Goal: Transaction & Acquisition: Purchase product/service

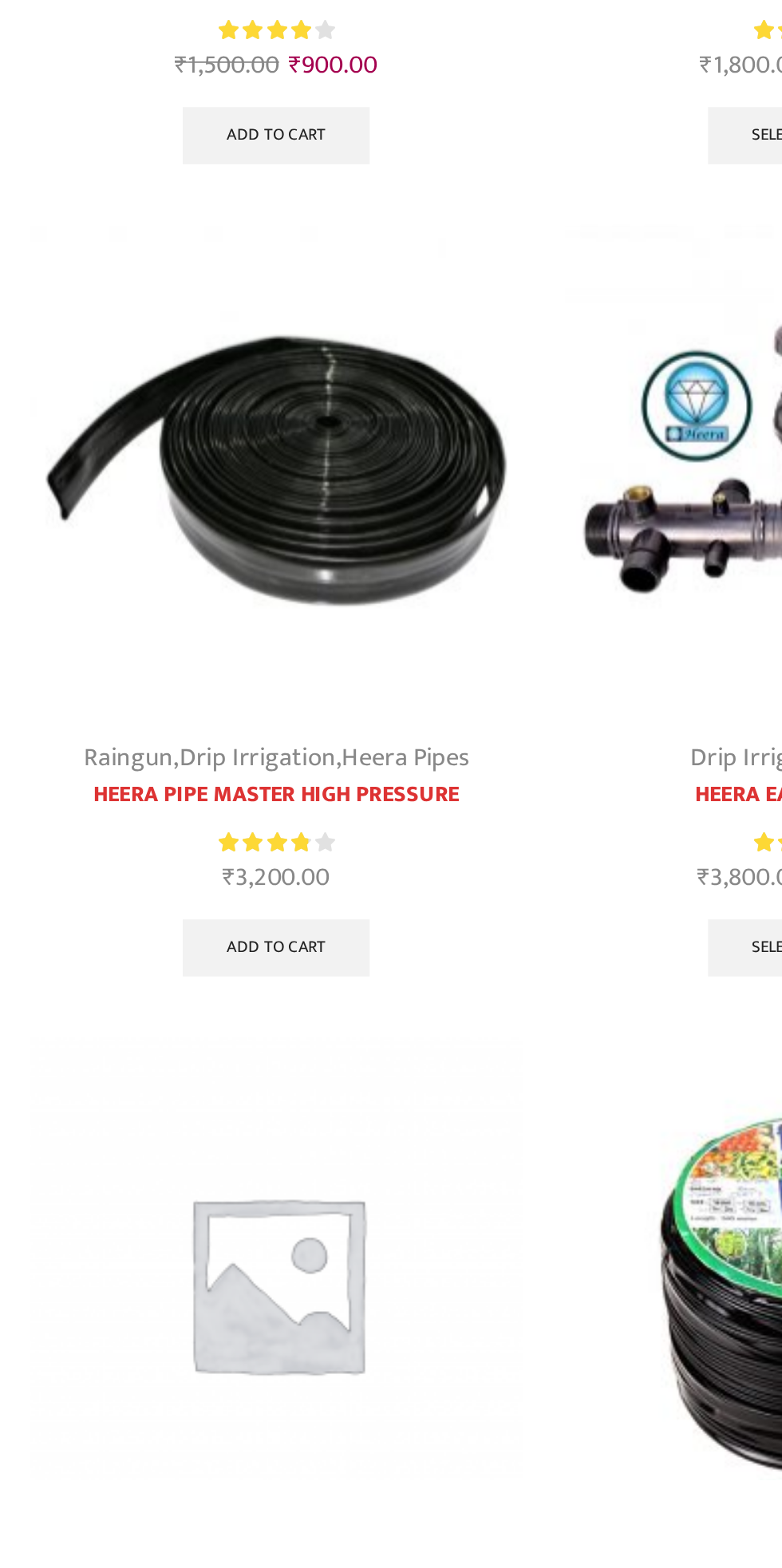
scroll to position [264, 0]
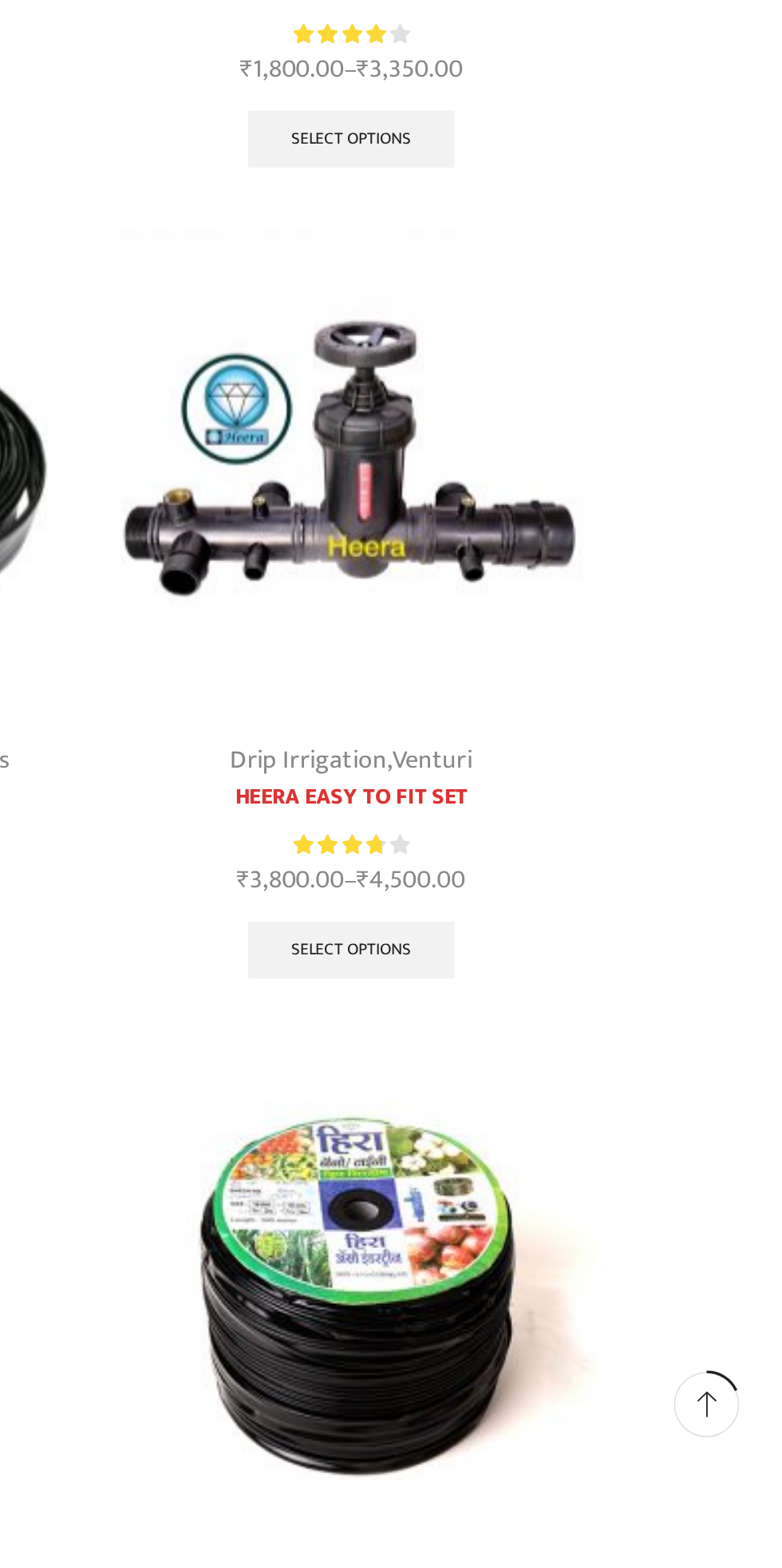
click at [391, 1408] on div "Drip Irrigation Heera Nano / Tiny Rated 3.80 out of 5 ₹ 750.00 Add to cart" at bounding box center [541, 1548] width 299 height 454
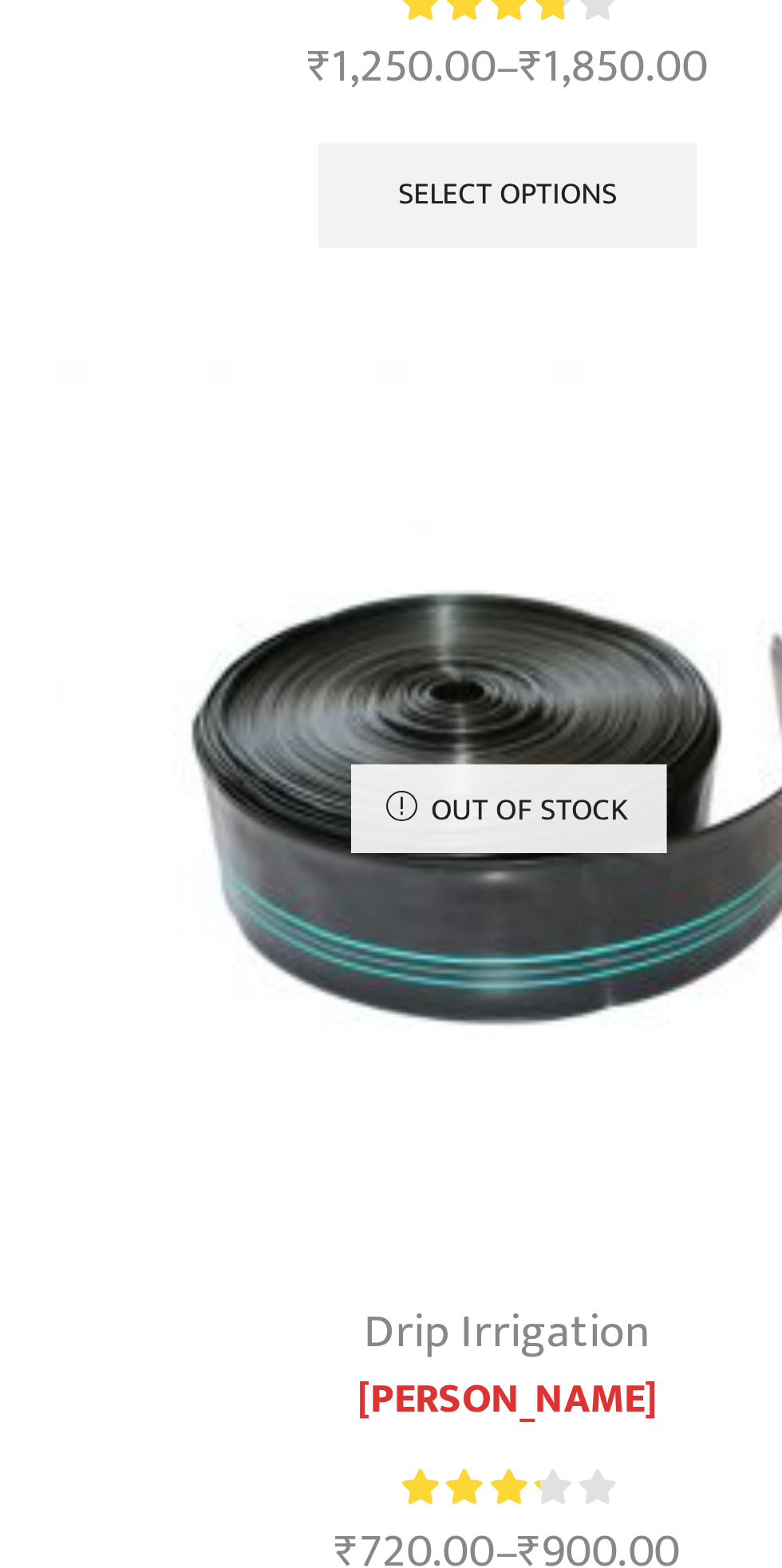
scroll to position [1454, 0]
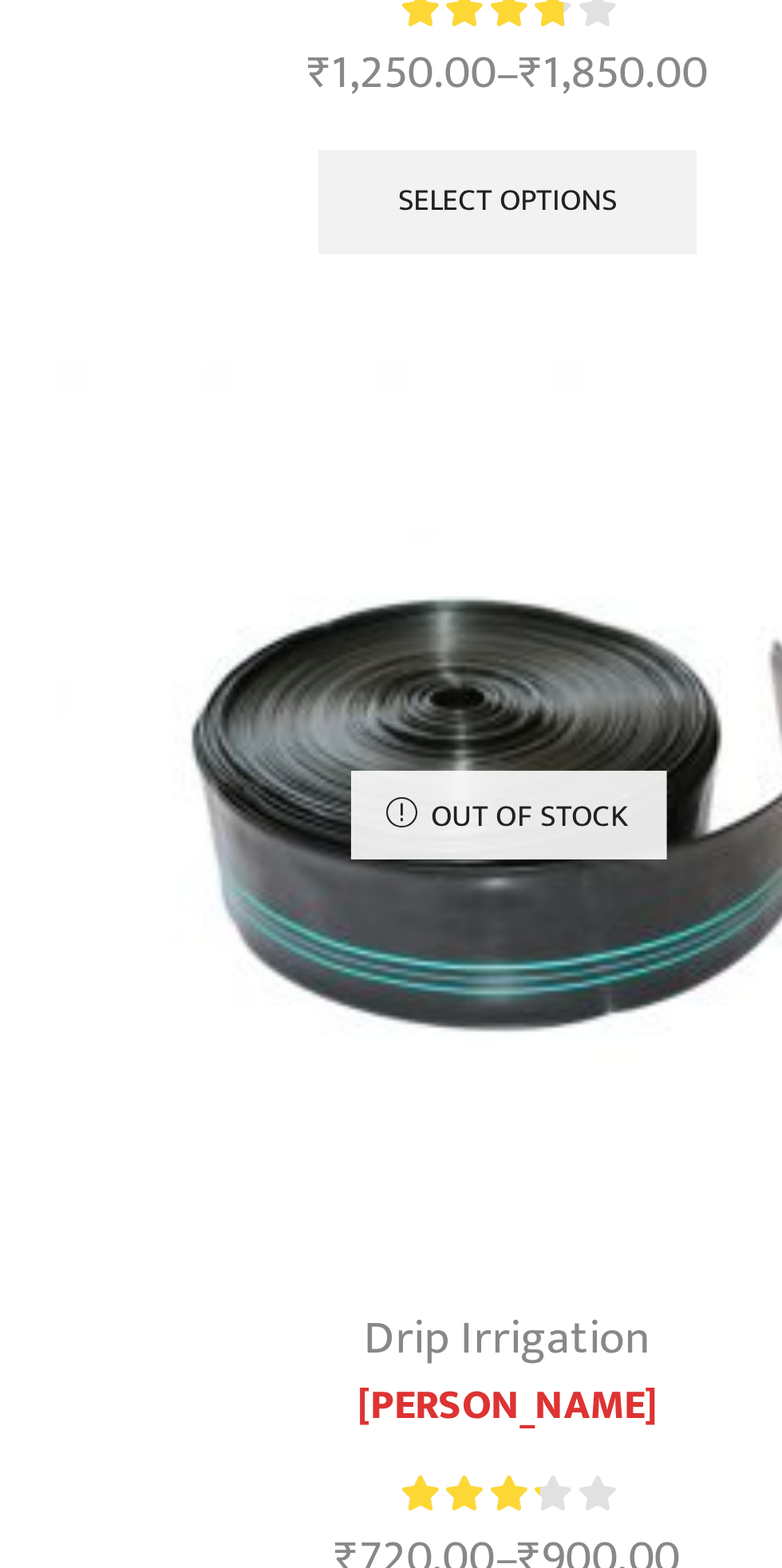
click at [274, 731] on p "Out of stock" at bounding box center [241, 722] width 96 height 27
click at [254, 882] on link "Drip Irrigation" at bounding box center [242, 883] width 88 height 24
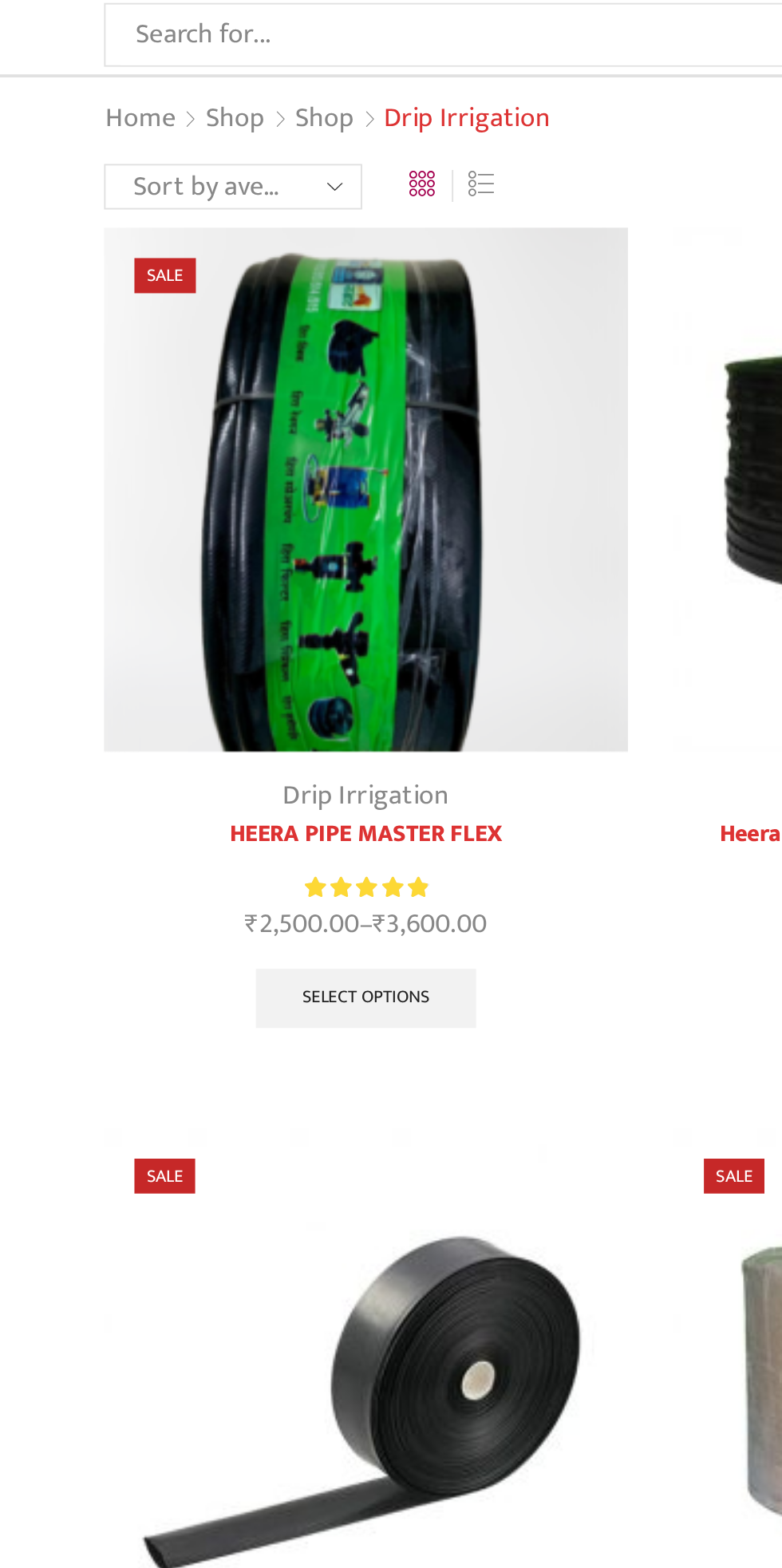
click at [202, 391] on img at bounding box center [241, 340] width 275 height 275
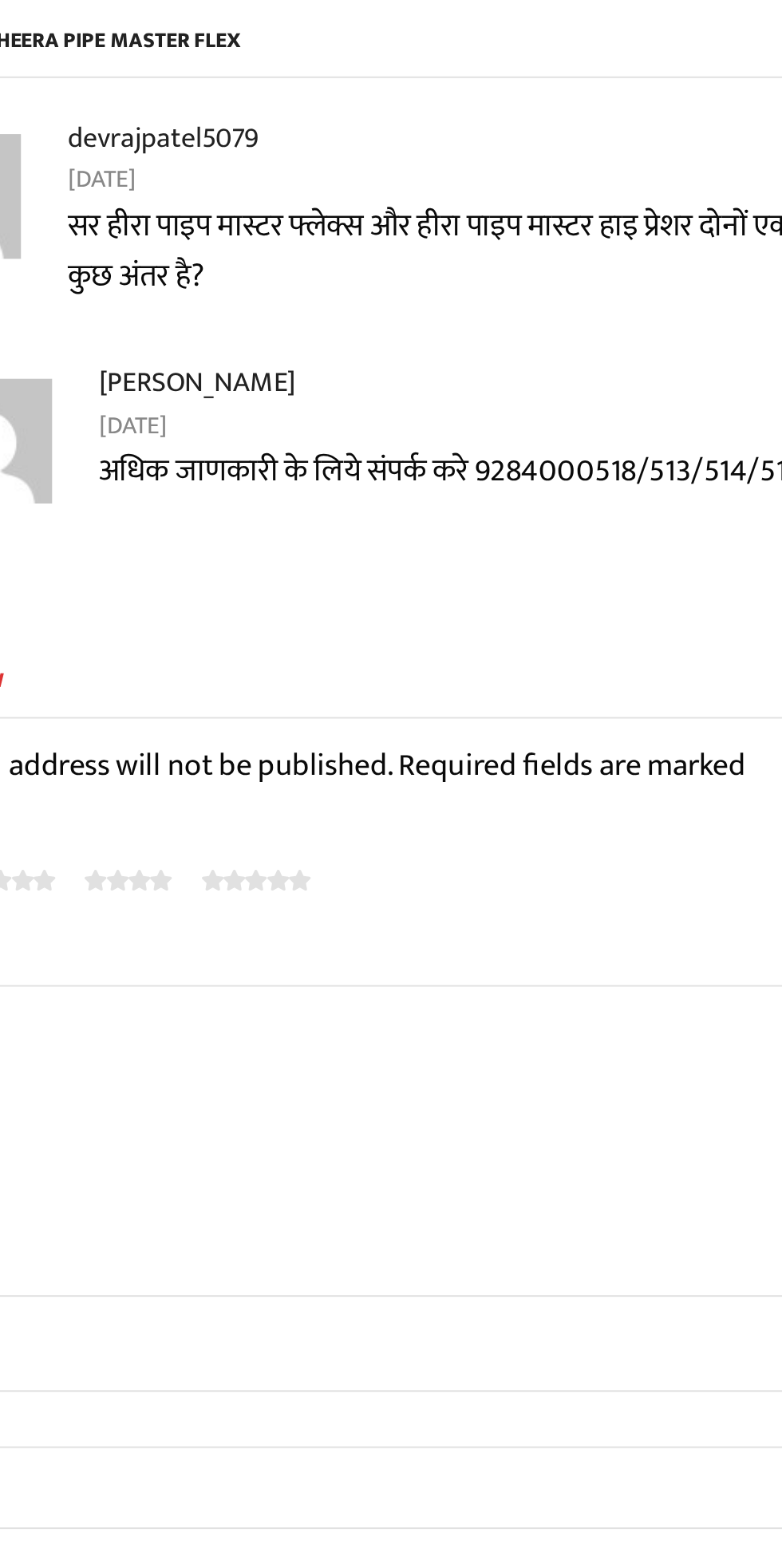
scroll to position [1693, 0]
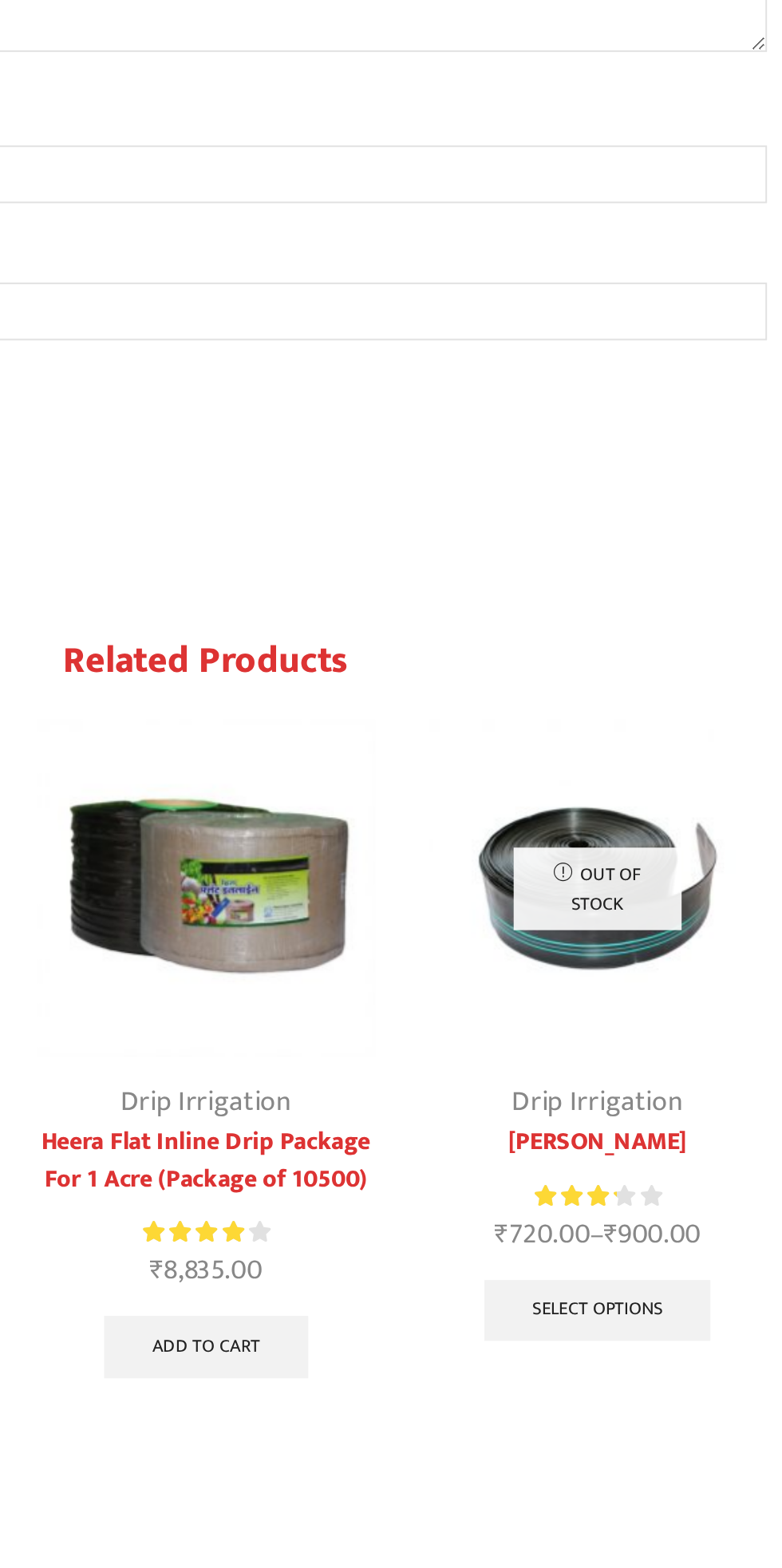
click at [376, 1175] on img "3 / 10" at bounding box center [390, 1219] width 173 height 173
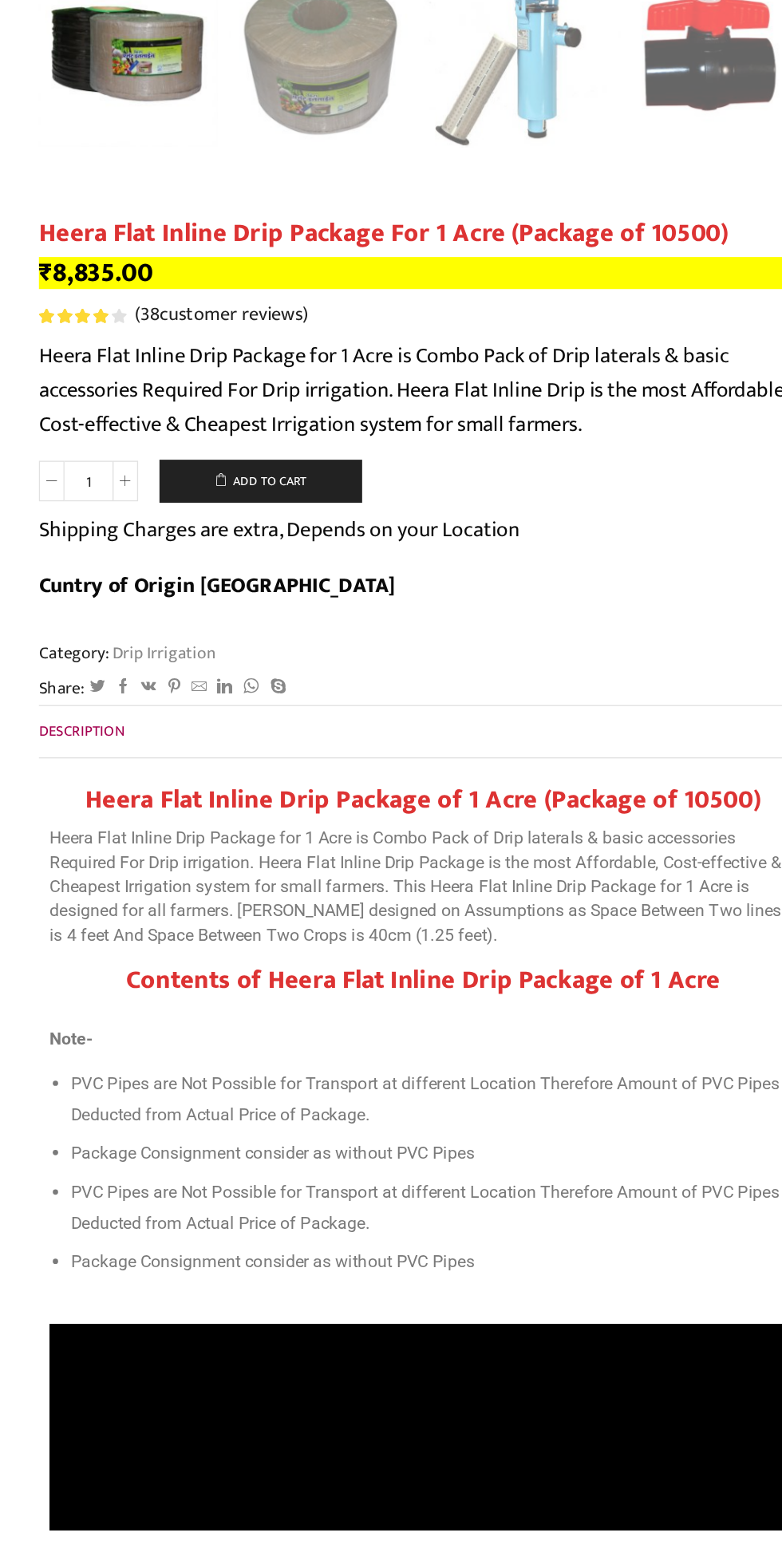
scroll to position [184, 0]
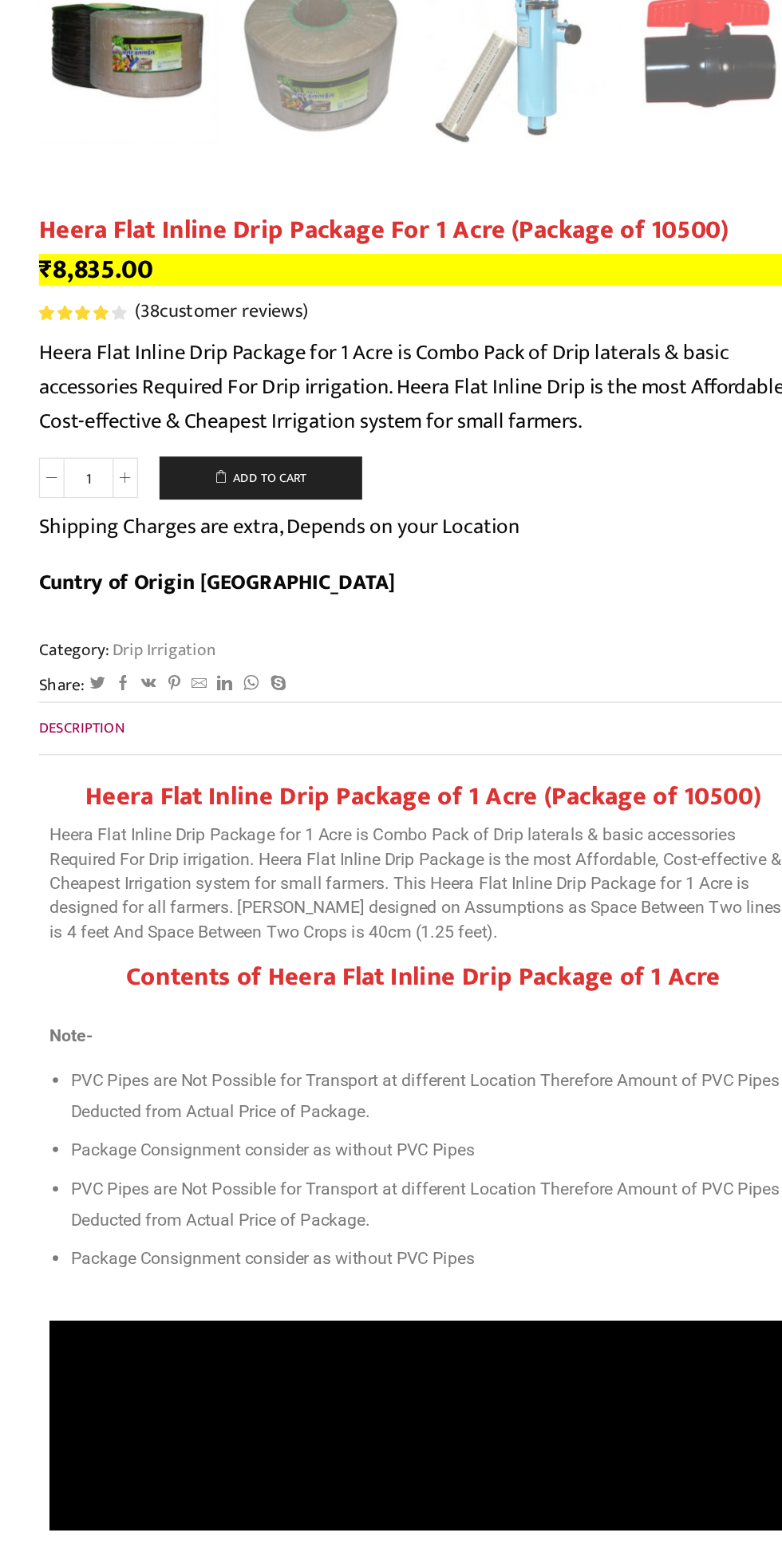
click at [224, 1353] on li "Package Consignment consider as without PVC Pipes" at bounding box center [398, 1364] width 542 height 23
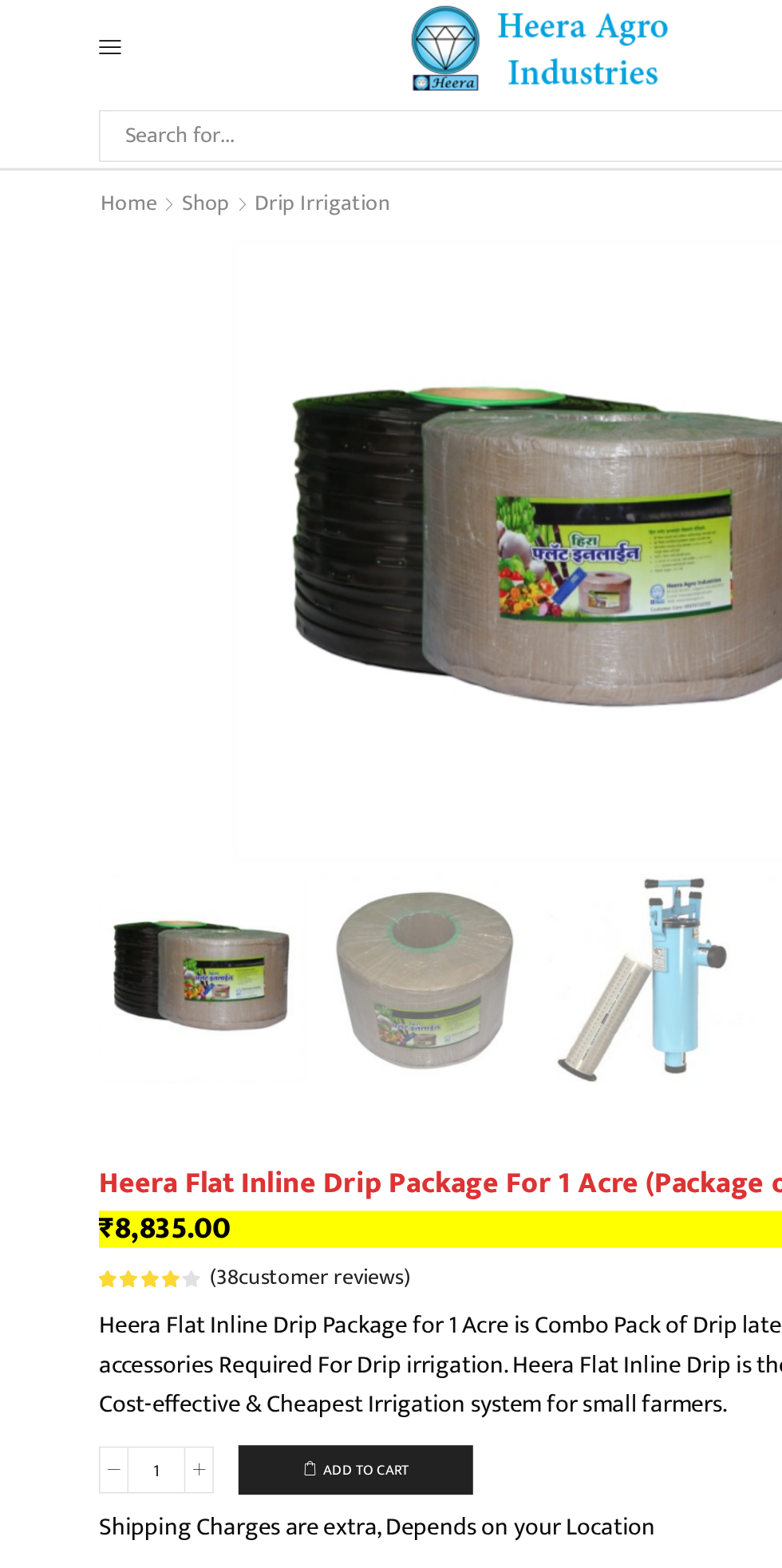
scroll to position [13, 0]
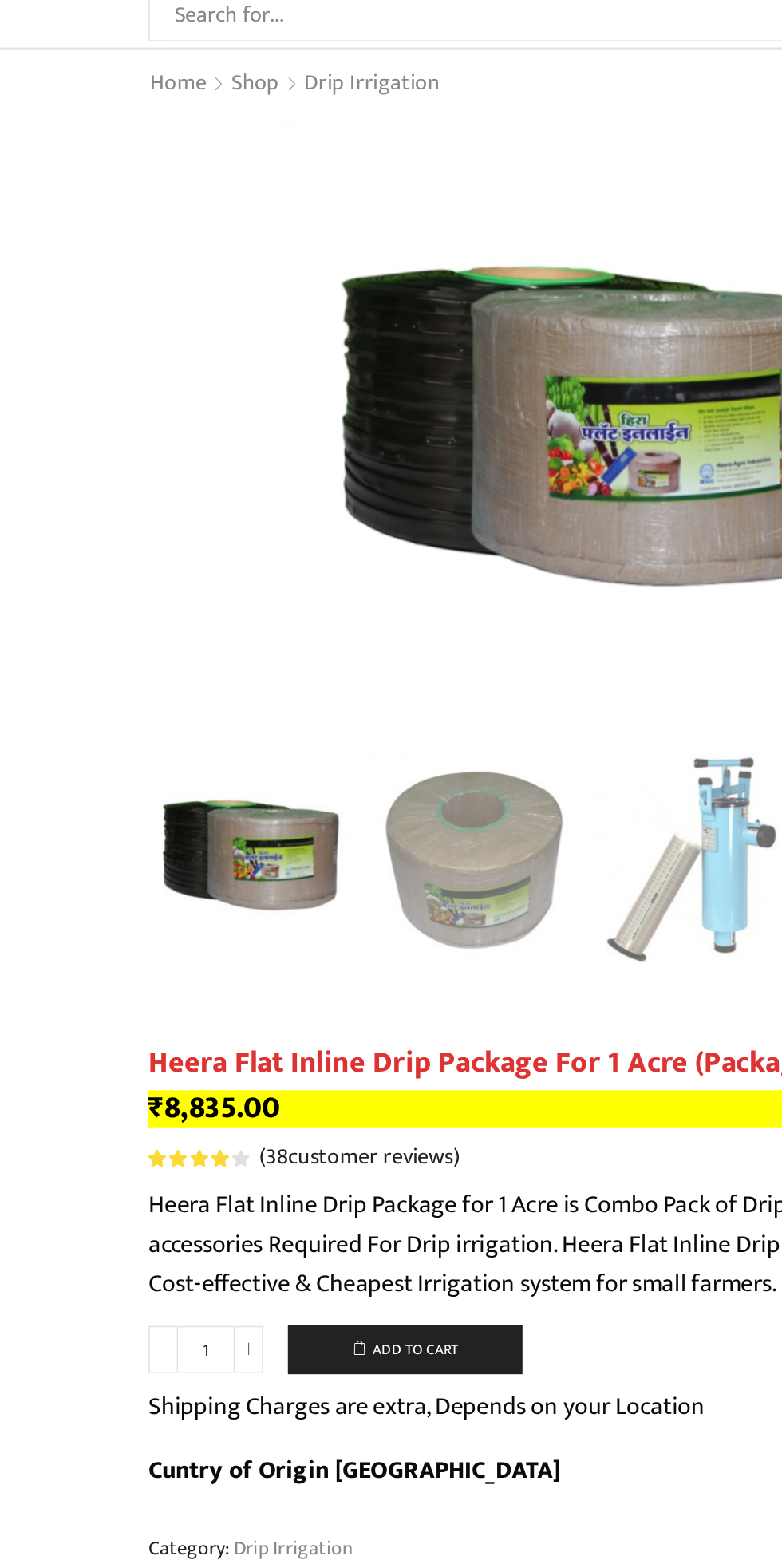
click at [309, 671] on img "2 / 10" at bounding box center [315, 634] width 138 height 138
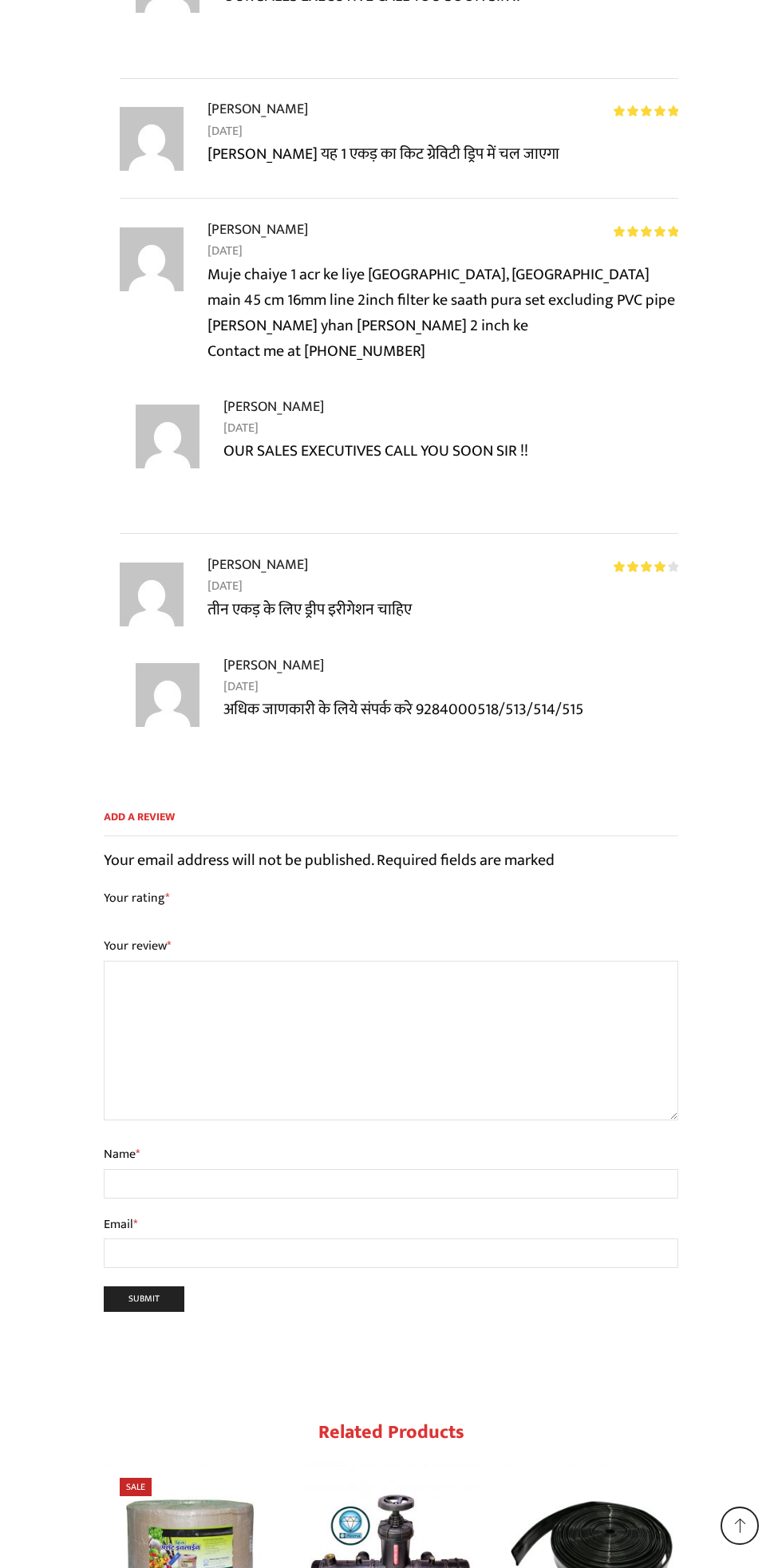
scroll to position [16158, 0]
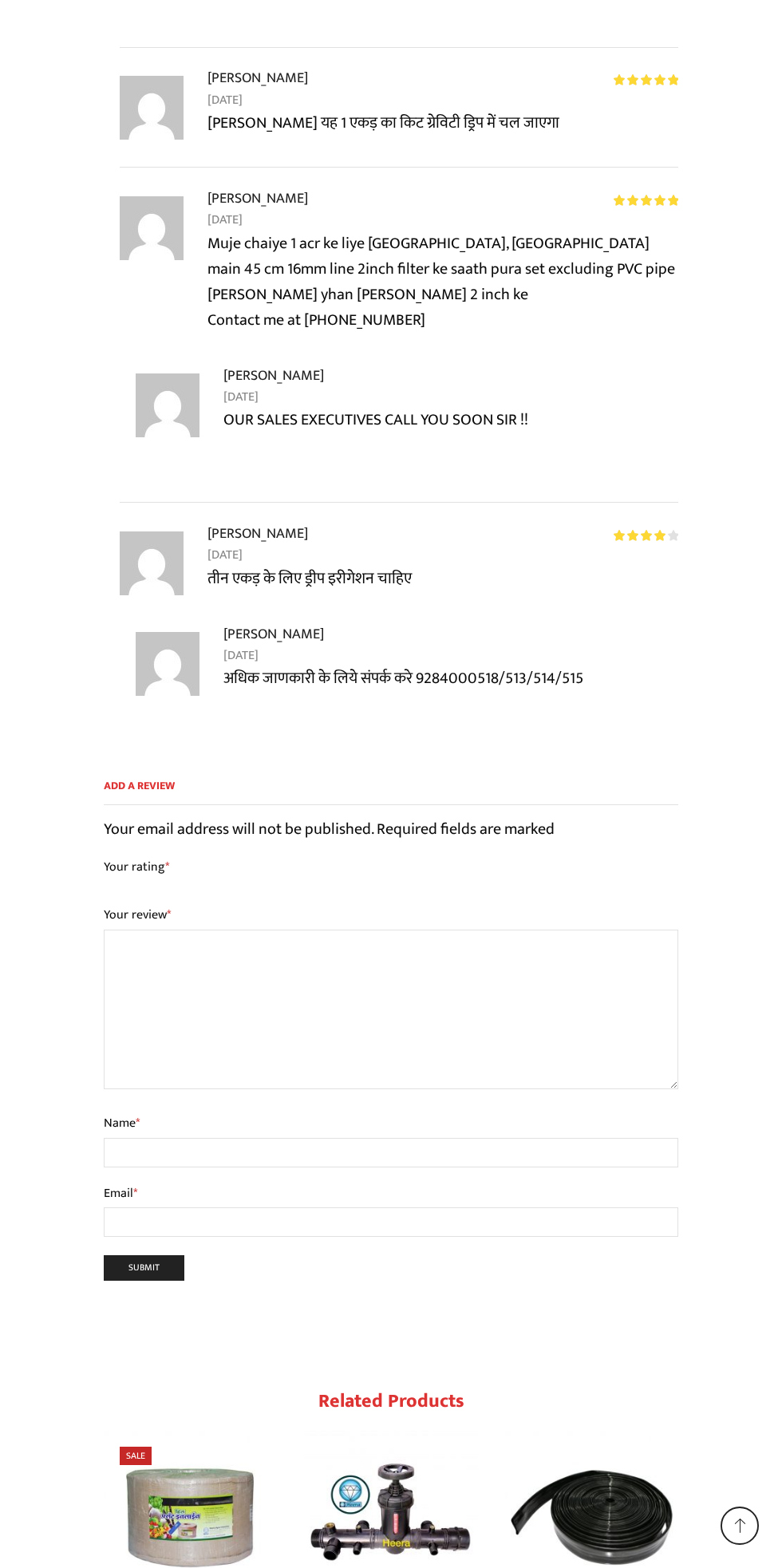
click at [218, 1431] on img "1 / 10" at bounding box center [190, 1517] width 173 height 173
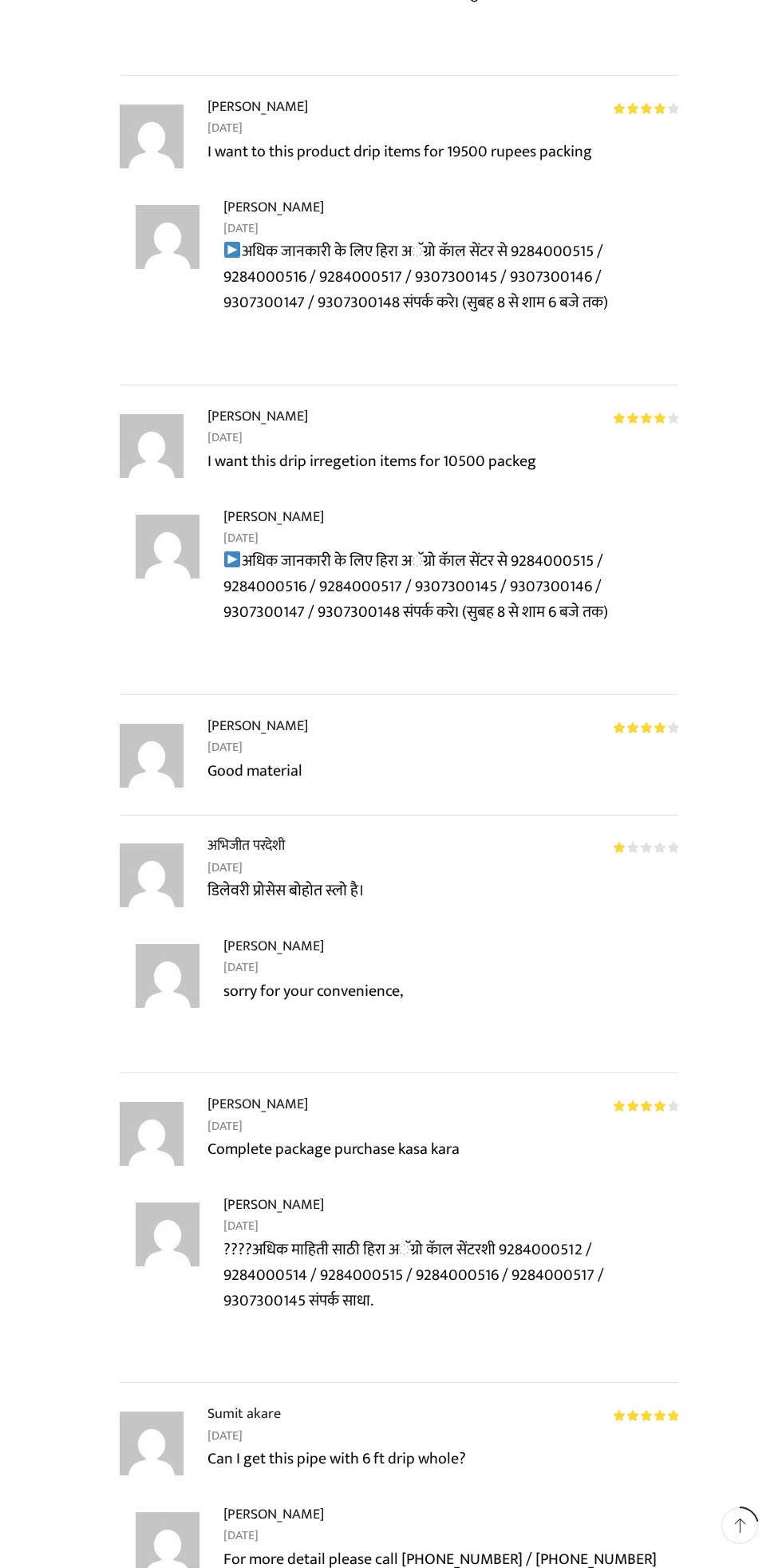
scroll to position [2747, 0]
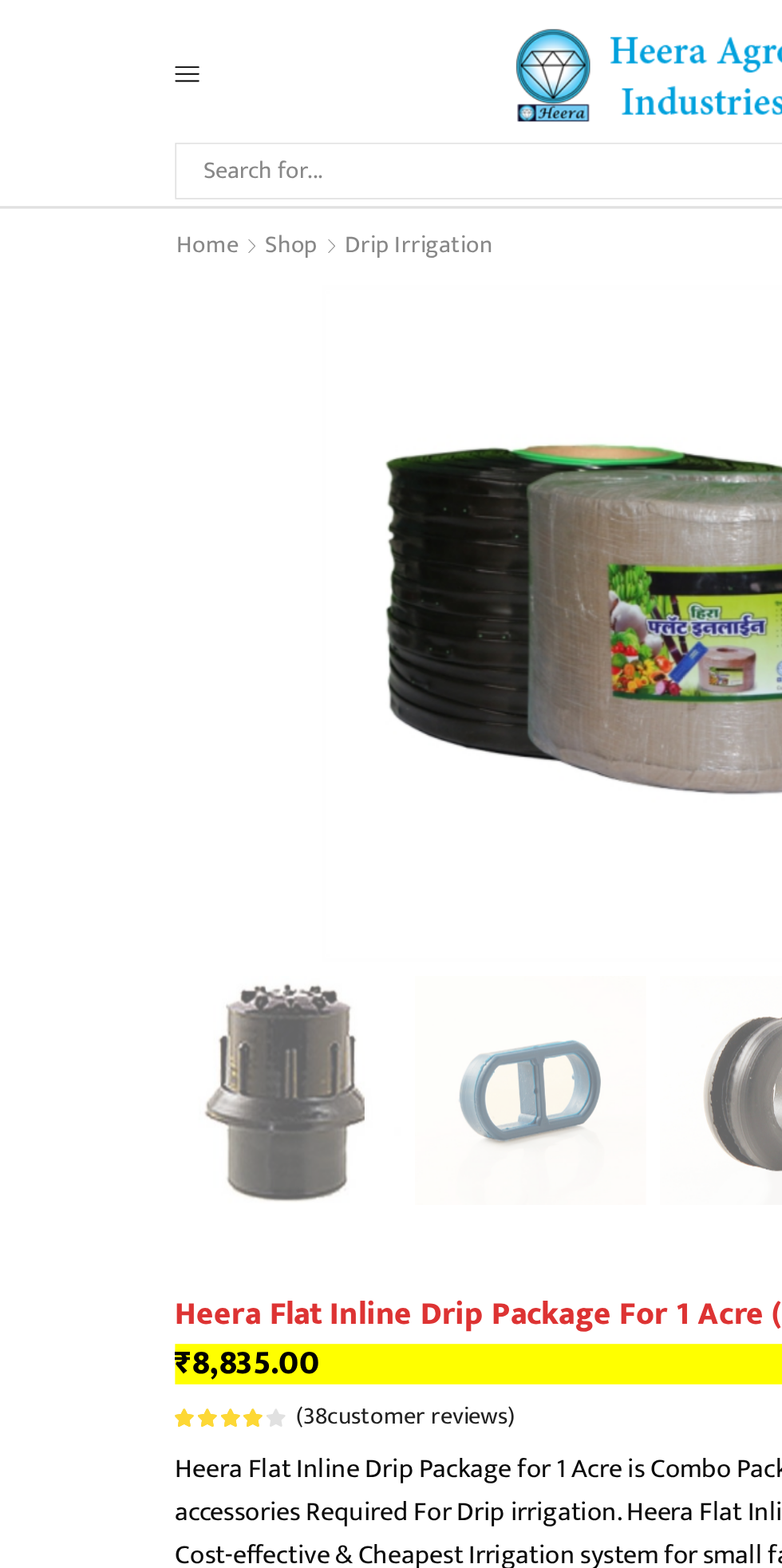
click at [138, 142] on link "Home" at bounding box center [122, 146] width 38 height 21
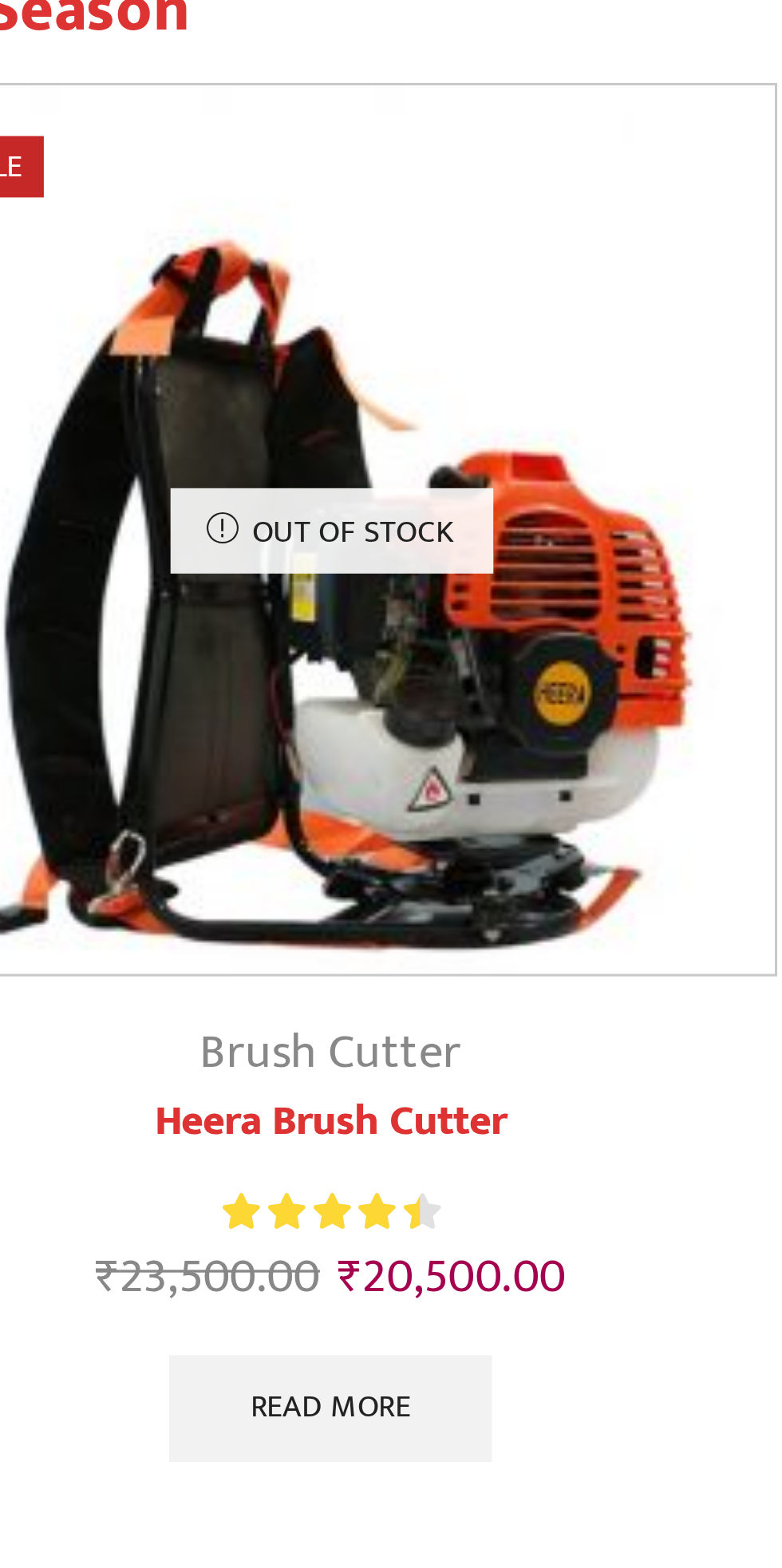
scroll to position [541, 0]
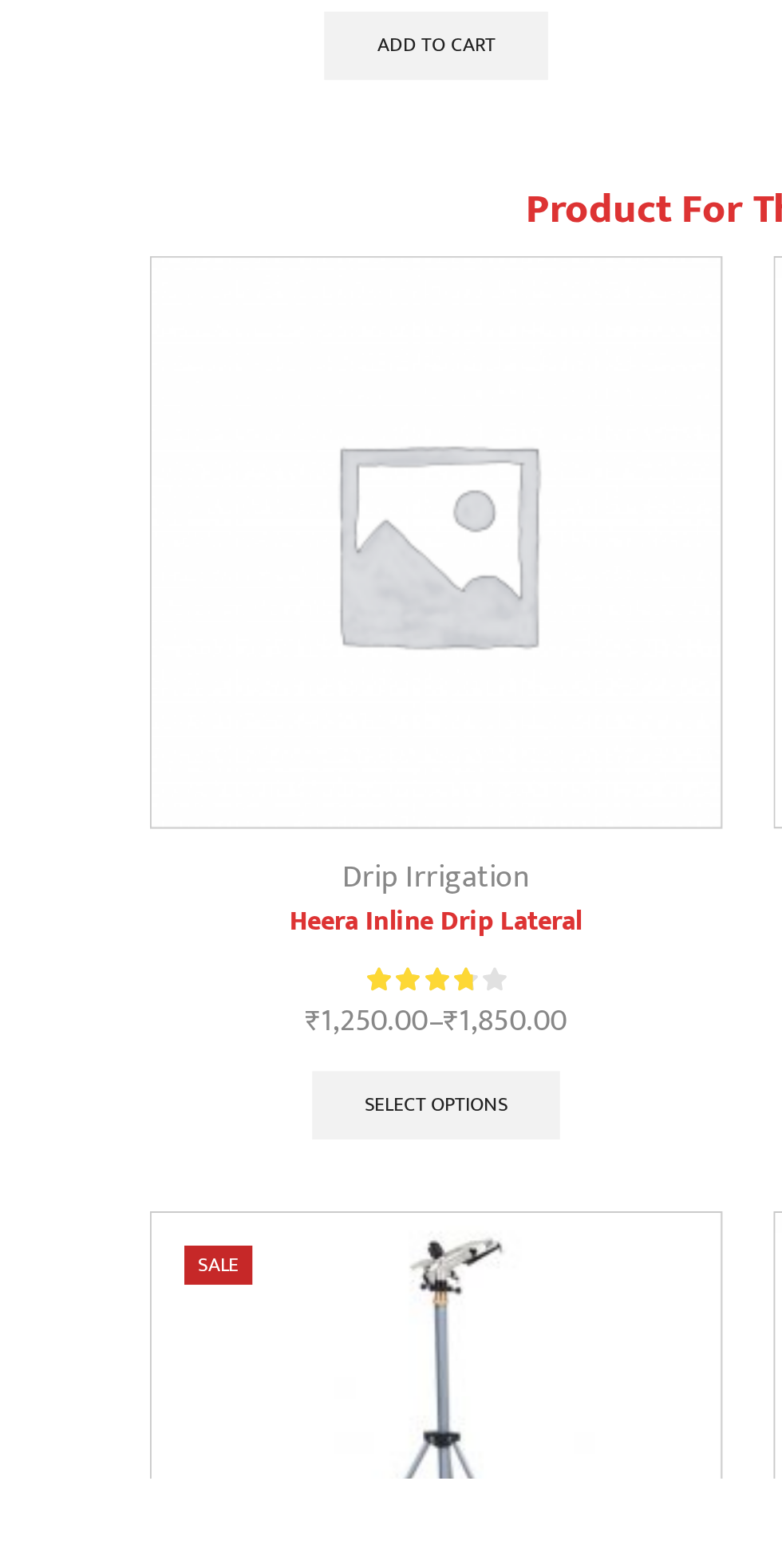
click at [262, 1295] on link "Drip Irrigation" at bounding box center [245, 1288] width 88 height 24
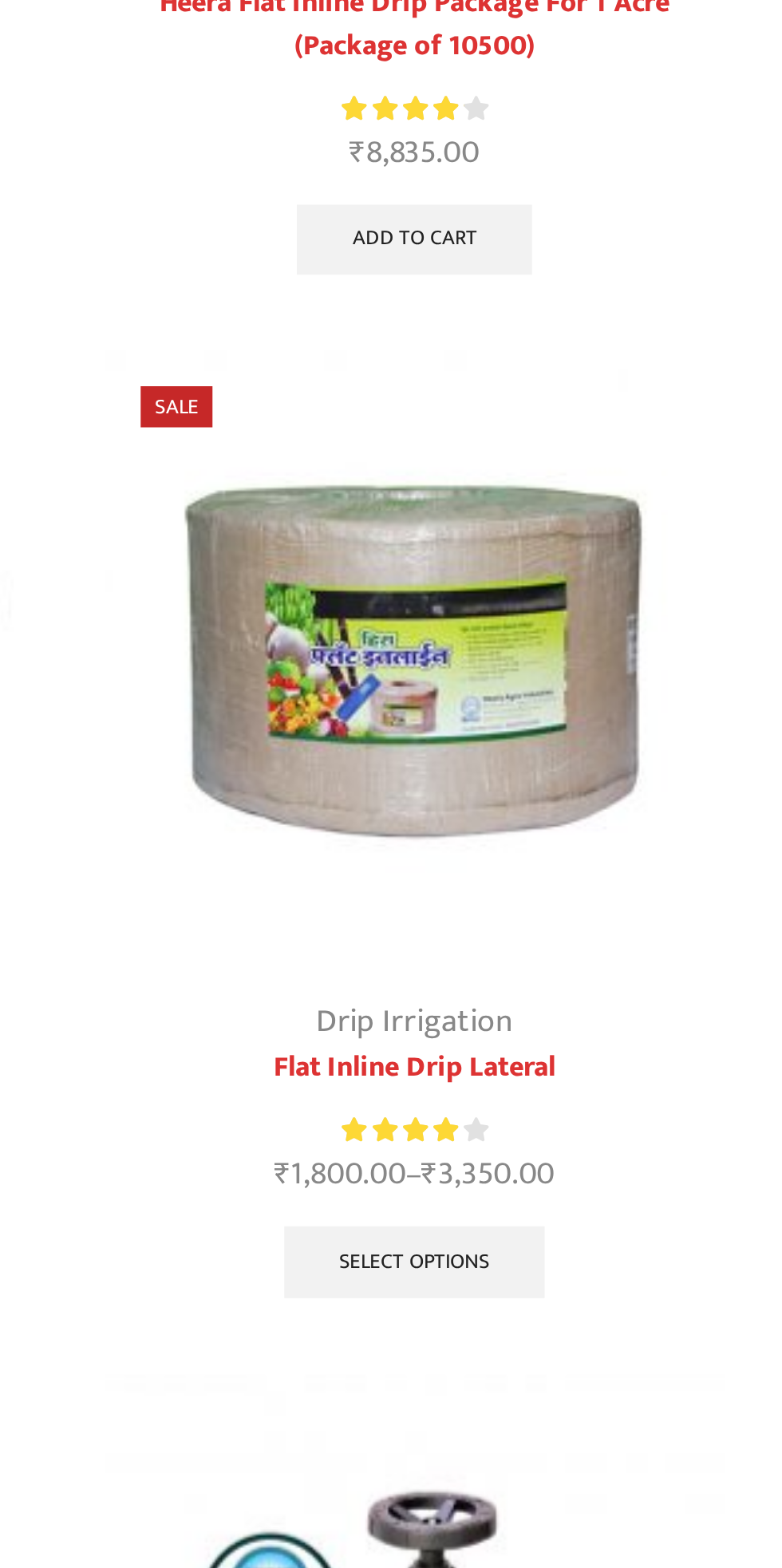
click at [574, 814] on img at bounding box center [541, 813] width 275 height 275
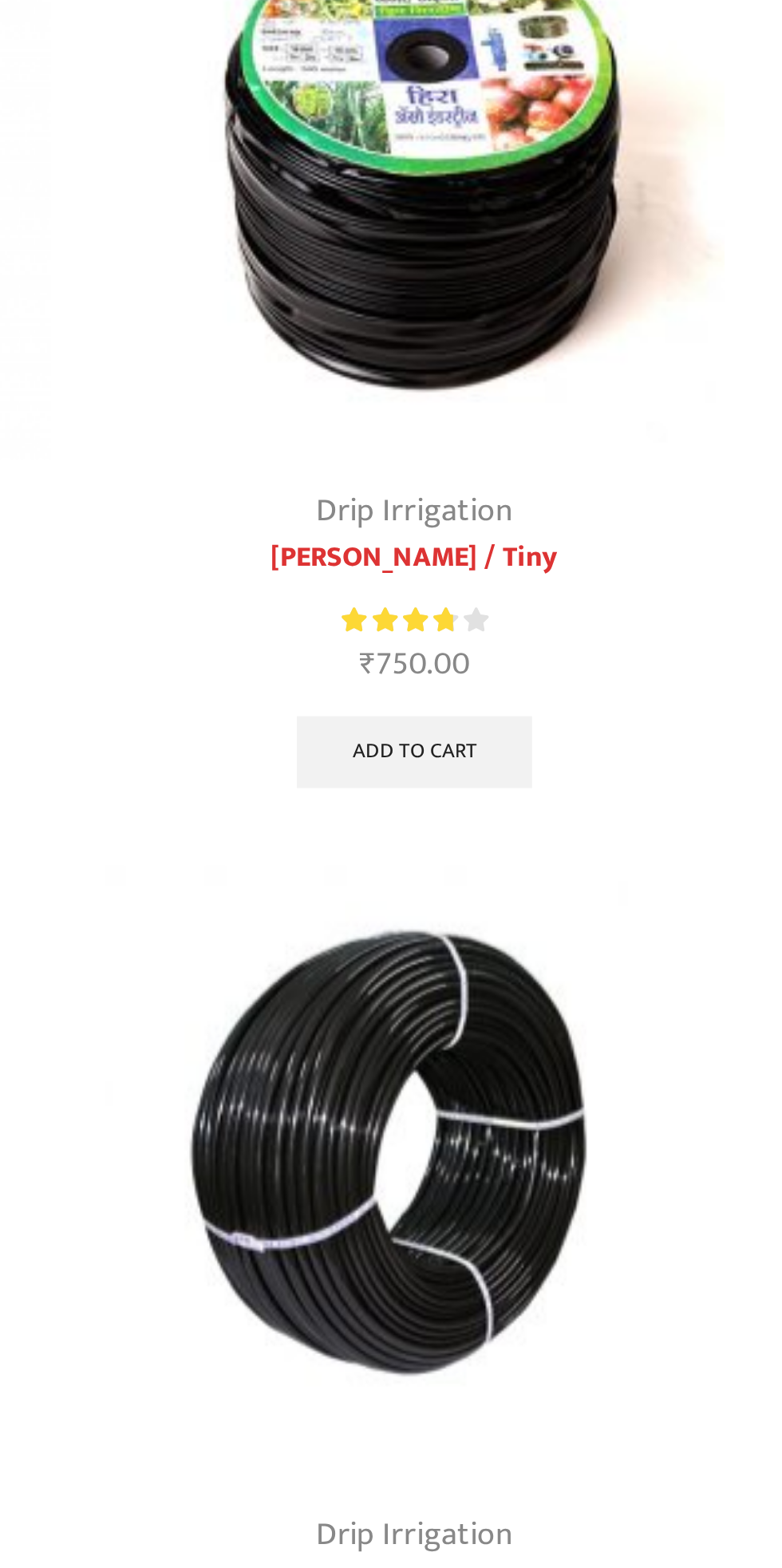
scroll to position [943, 0]
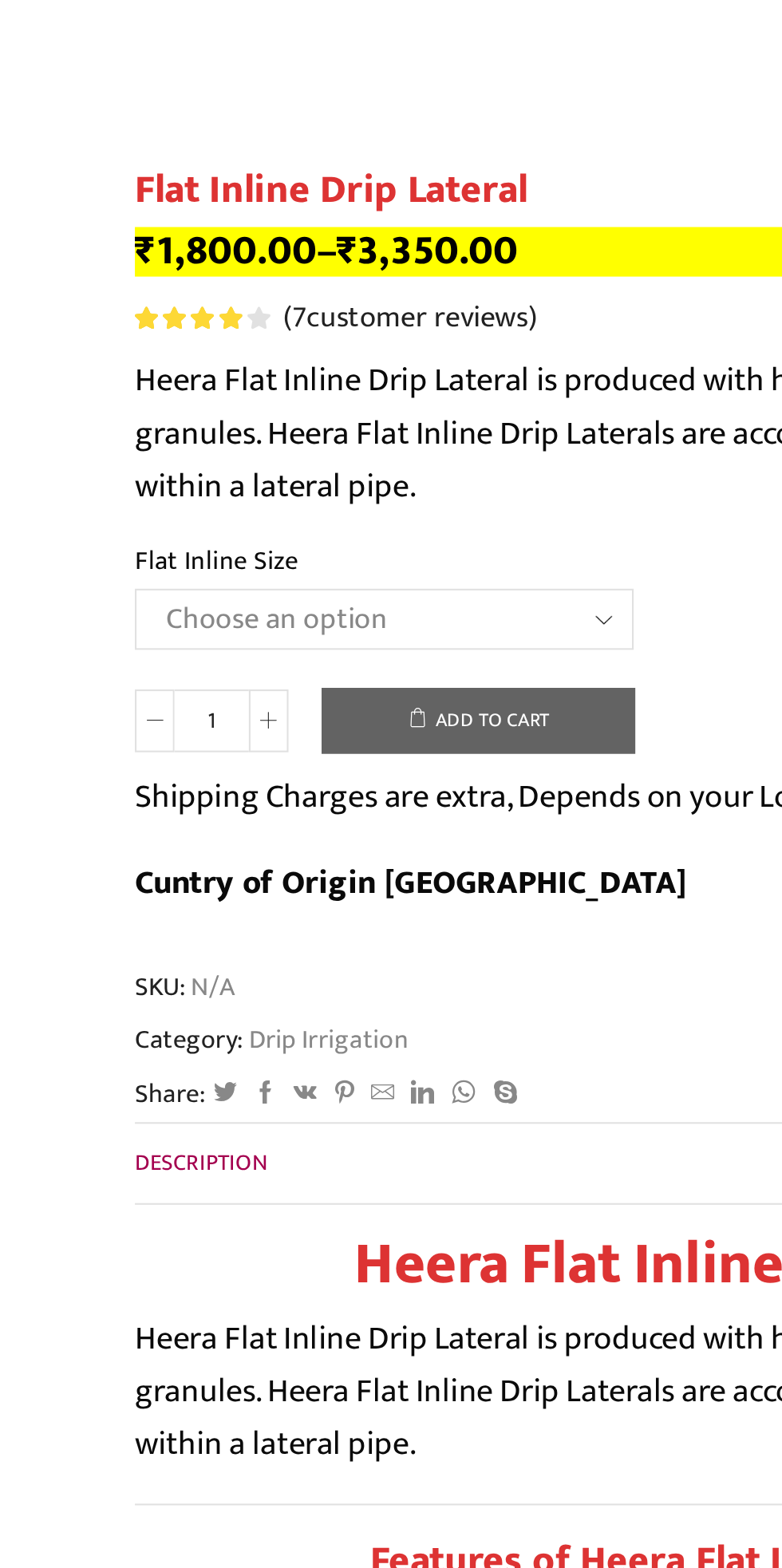
scroll to position [129, 0]
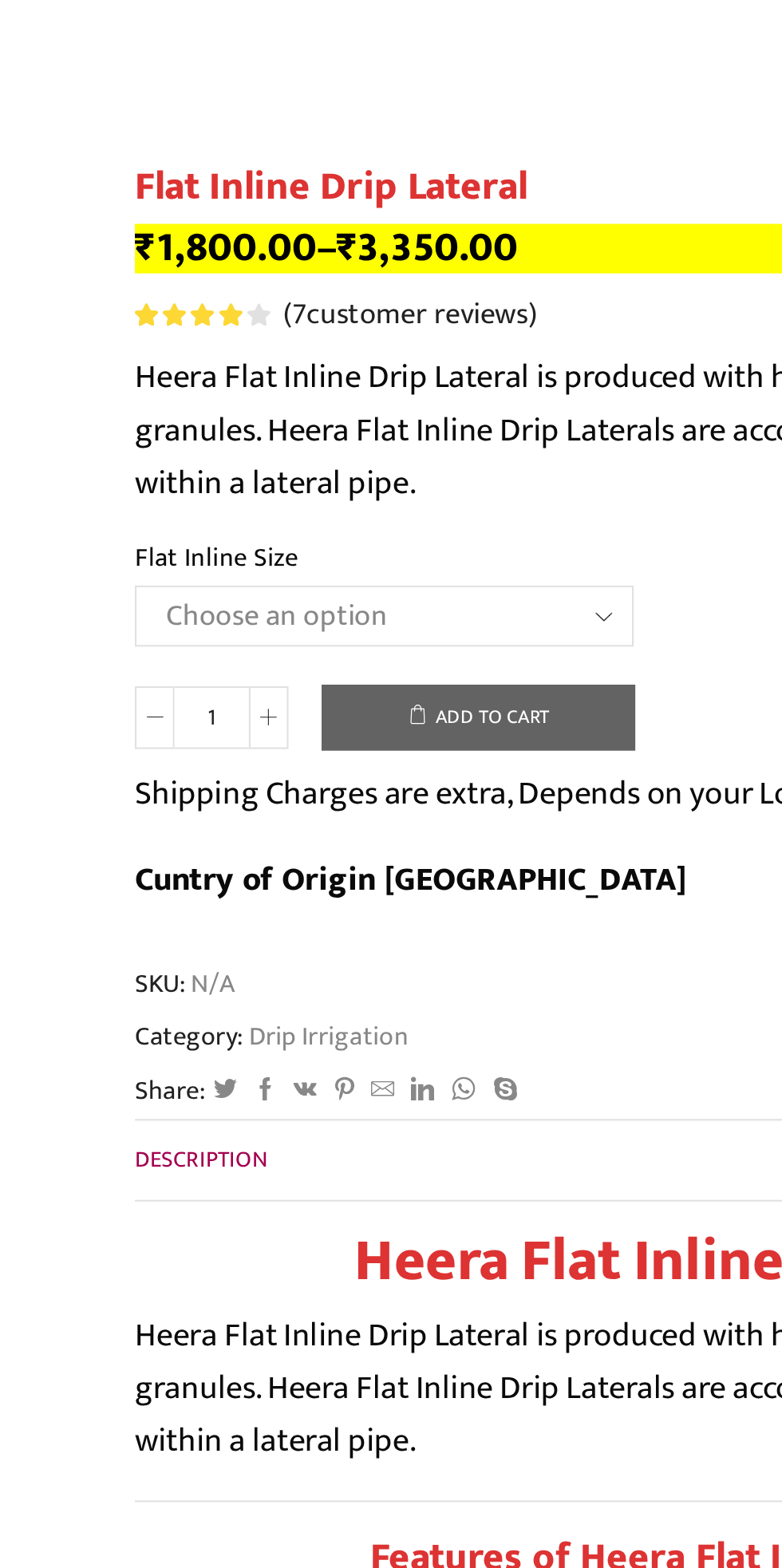
click at [303, 693] on select "Choose an option 12 MM 0.25 Thickness (30 CM) 12 MM 0.25 Thickness (40 CM) 12 M…" at bounding box center [224, 696] width 241 height 30
select select "20 MM 0.25 Thickness (30 CM)"
click at [104, 682] on select "Choose an option 12 MM 0.25 Thickness (30 CM) 12 MM 0.25 Thickness (40 CM) 12 M…" at bounding box center [224, 696] width 241 height 30
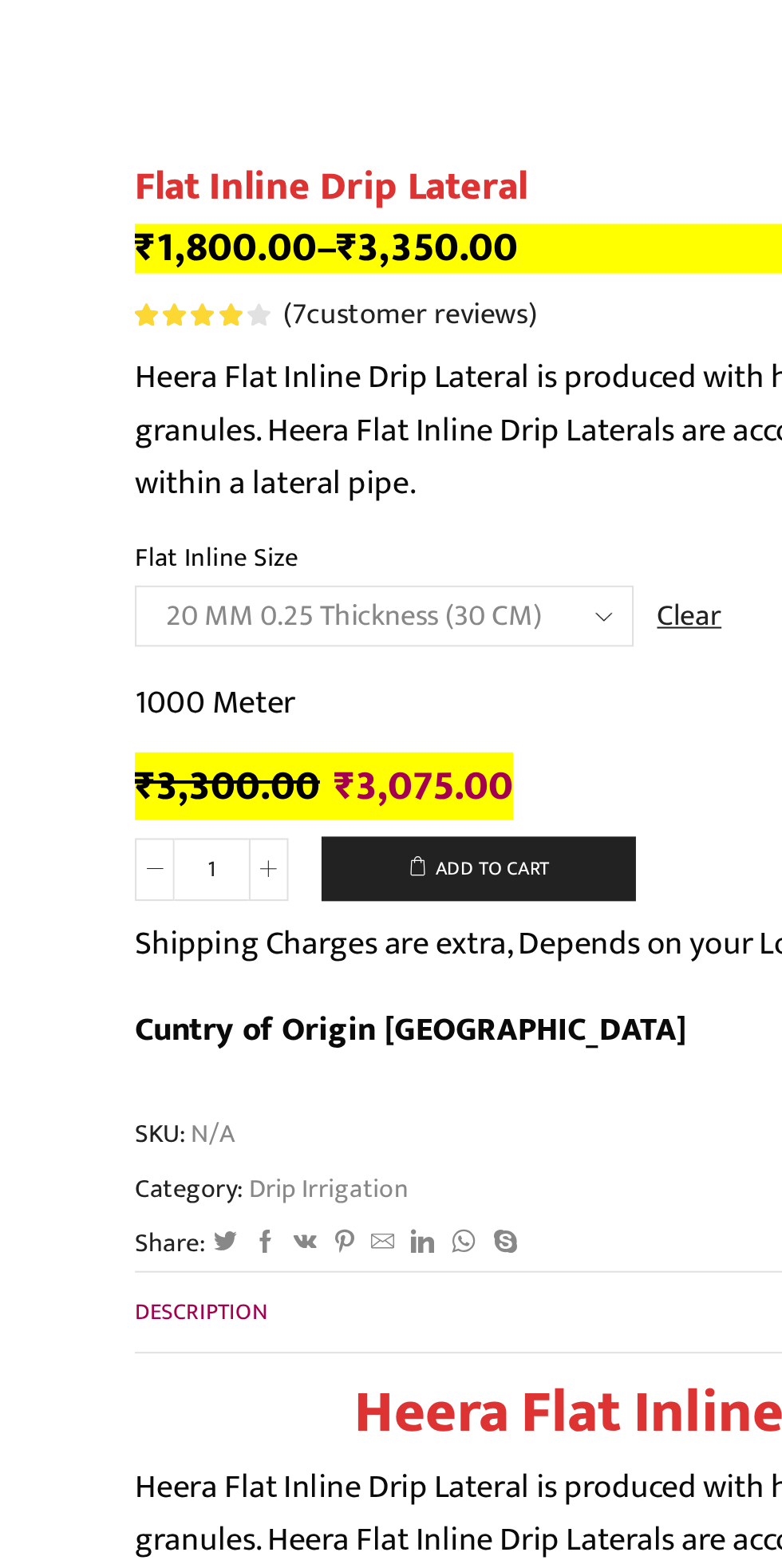
click at [175, 821] on span at bounding box center [168, 819] width 19 height 30
click at [170, 815] on icon at bounding box center [168, 818] width 8 height 8
click at [168, 825] on span at bounding box center [168, 819] width 19 height 30
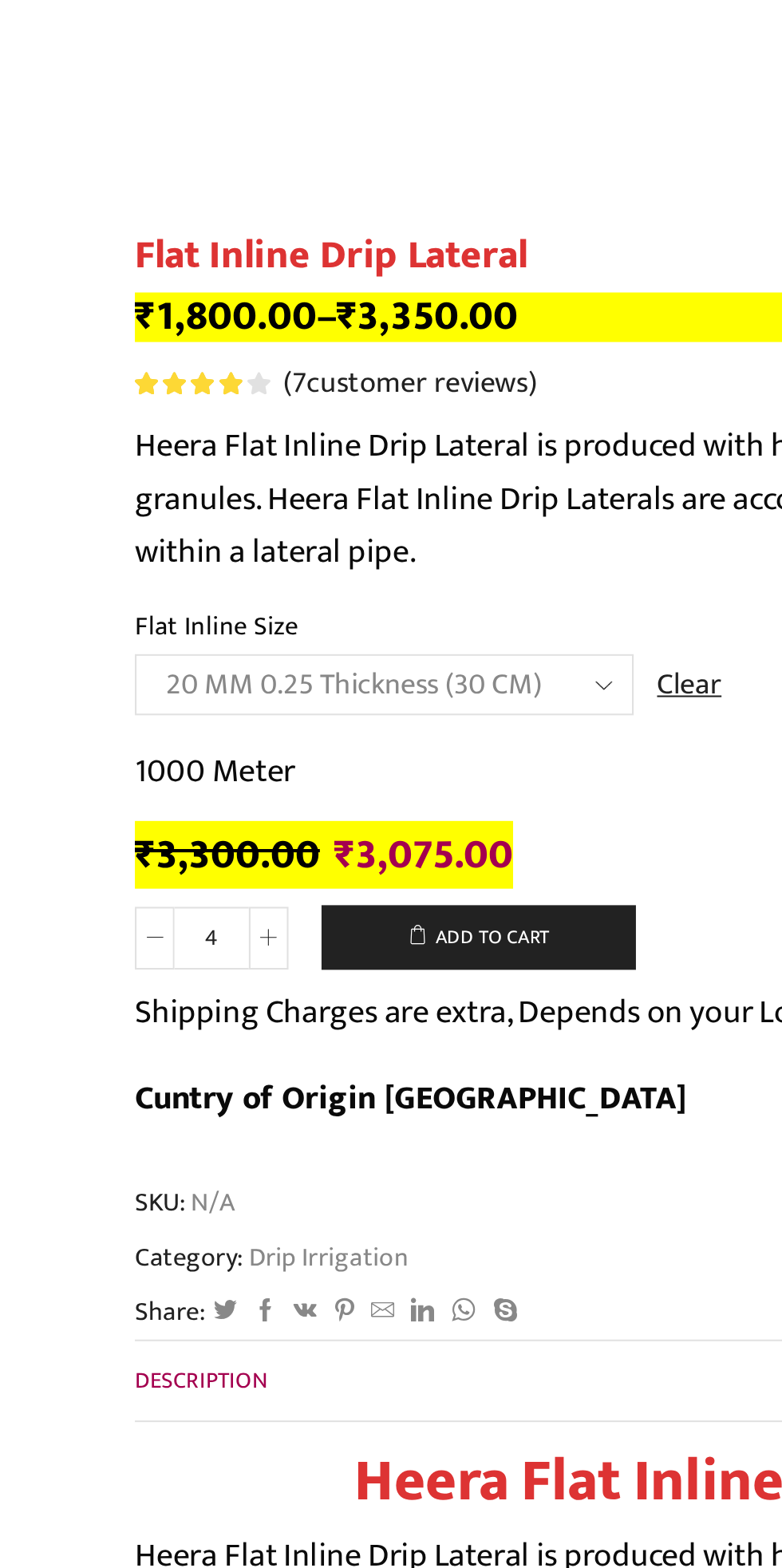
click at [173, 809] on span at bounding box center [168, 819] width 19 height 30
type input "5"
click at [328, 757] on div "1000 Meter ₹ 3,300.00 Original price was: ₹3,300.00. ₹ 3,075.00 Current price i…" at bounding box center [391, 758] width 574 height 67
click at [282, 687] on select "Choose an option 12 MM 0.25 Thickness (30 CM) 12 MM 0.25 Thickness (40 CM) 12 M…" at bounding box center [224, 696] width 241 height 30
select select "16 MM 0.25 Thickness (30 CM)"
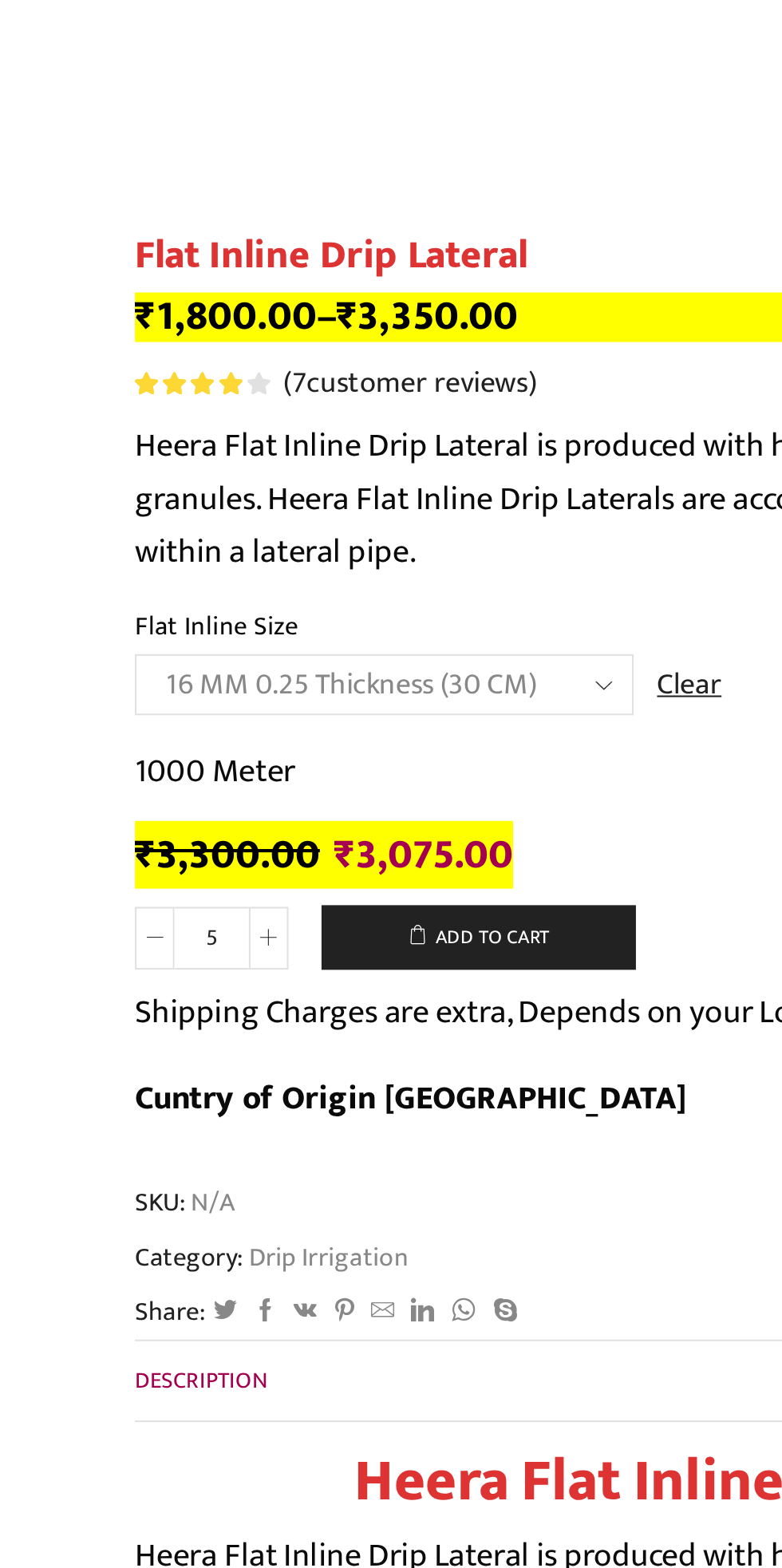
click at [104, 682] on select "Choose an option 12 MM 0.25 Thickness (30 CM) 12 MM 0.25 Thickness (40 CM) 12 M…" at bounding box center [224, 696] width 241 height 30
type input "1"
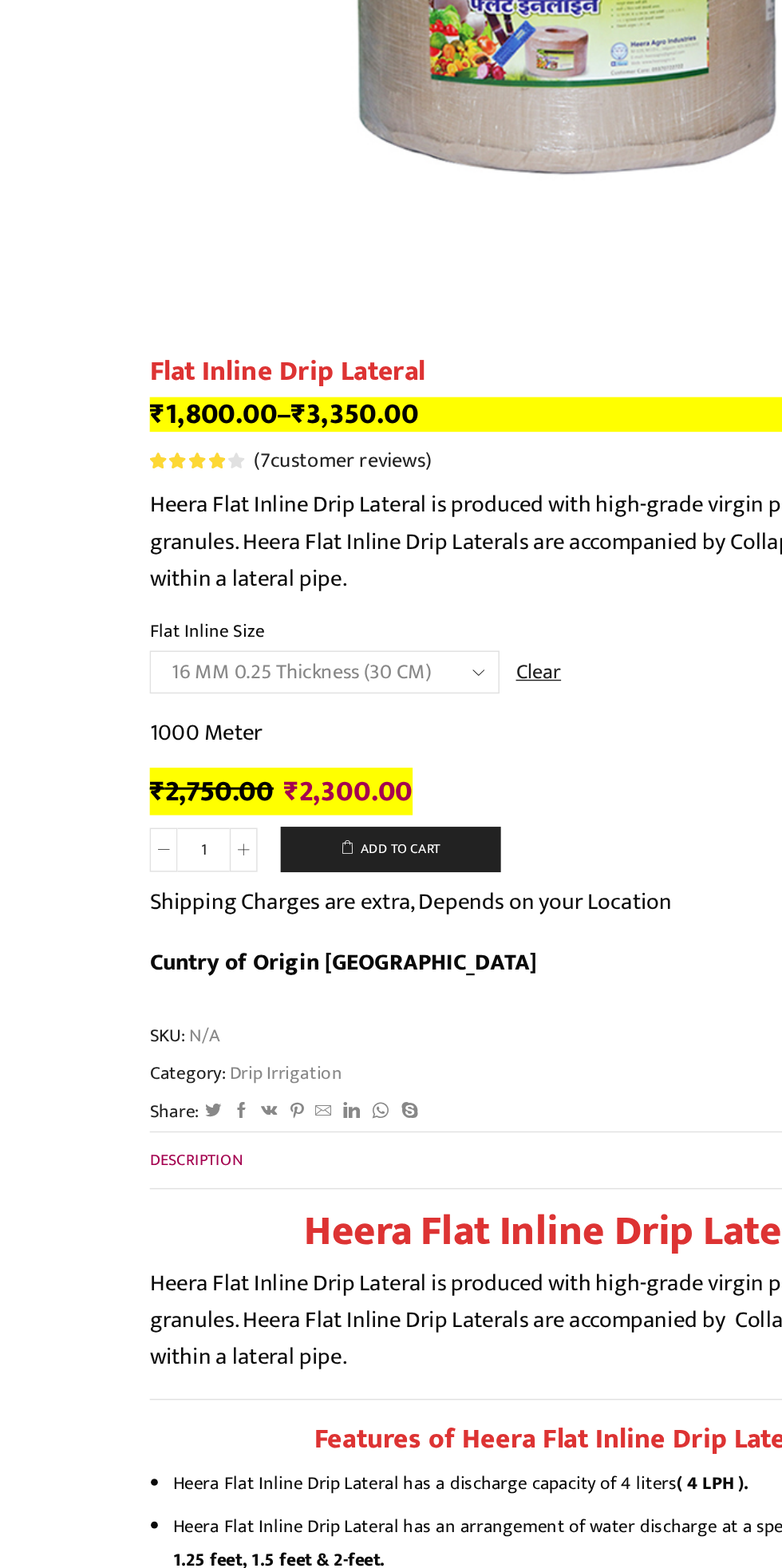
click at [326, 701] on select "Choose an option 12 MM 0.25 Thickness (30 CM) 12 MM 0.25 Thickness (40 CM) 12 M…" at bounding box center [224, 696] width 241 height 30
click at [104, 682] on select "Choose an option 12 MM 0.25 Thickness (30 CM) 12 MM 0.25 Thickness (40 CM) 12 M…" at bounding box center [224, 696] width 241 height 30
click at [265, 689] on select "Choose an option 12 MM 0.25 Thickness (30 CM) 12 MM 0.25 Thickness (40 CM) 12 M…" at bounding box center [224, 696] width 241 height 30
select select "20 MM 0.25 Thickness (30 CM)"
click at [104, 682] on select "Choose an option 12 MM 0.25 Thickness (30 CM) 12 MM 0.25 Thickness (40 CM) 12 M…" at bounding box center [224, 696] width 241 height 30
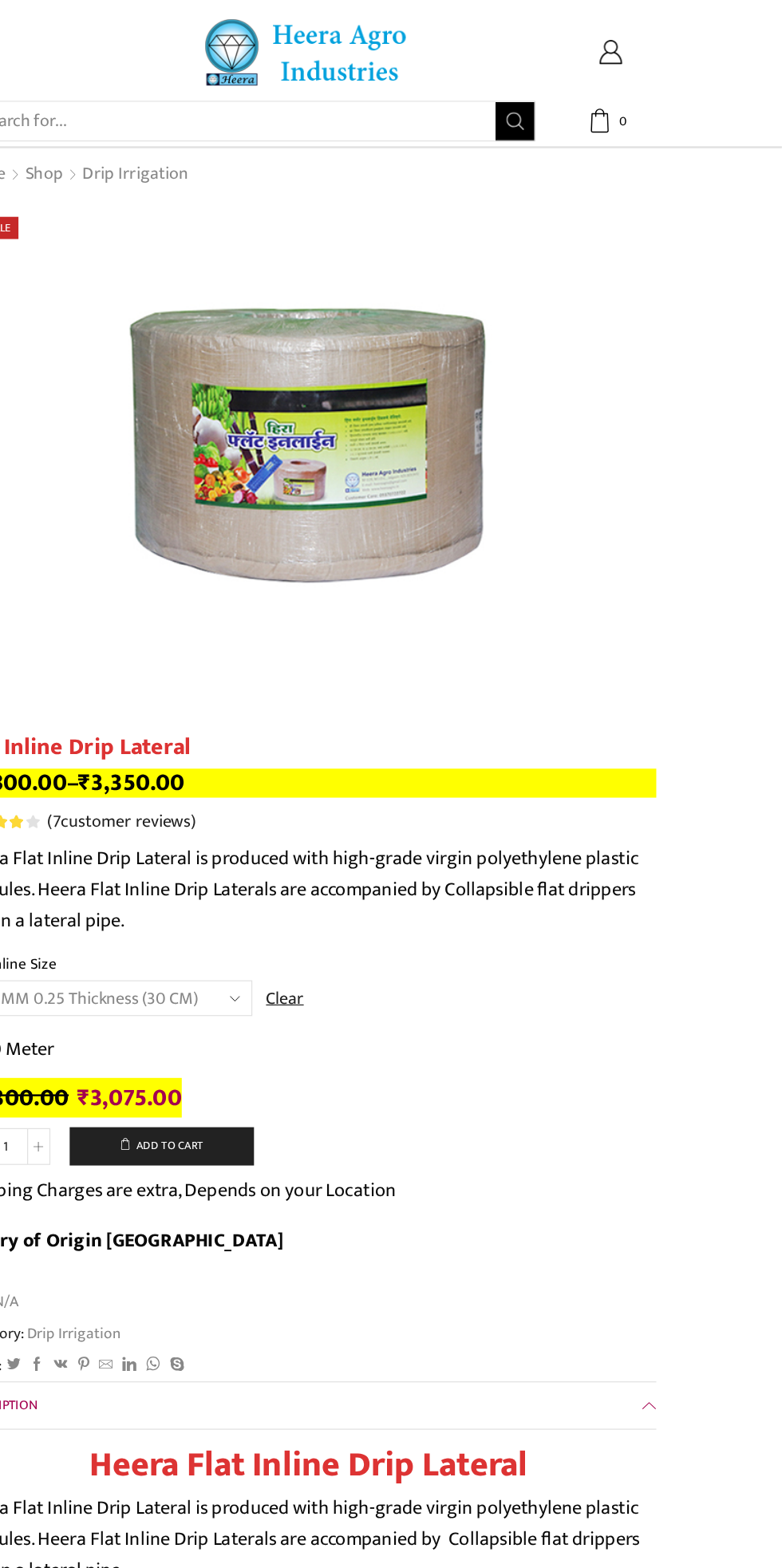
scroll to position [0, 0]
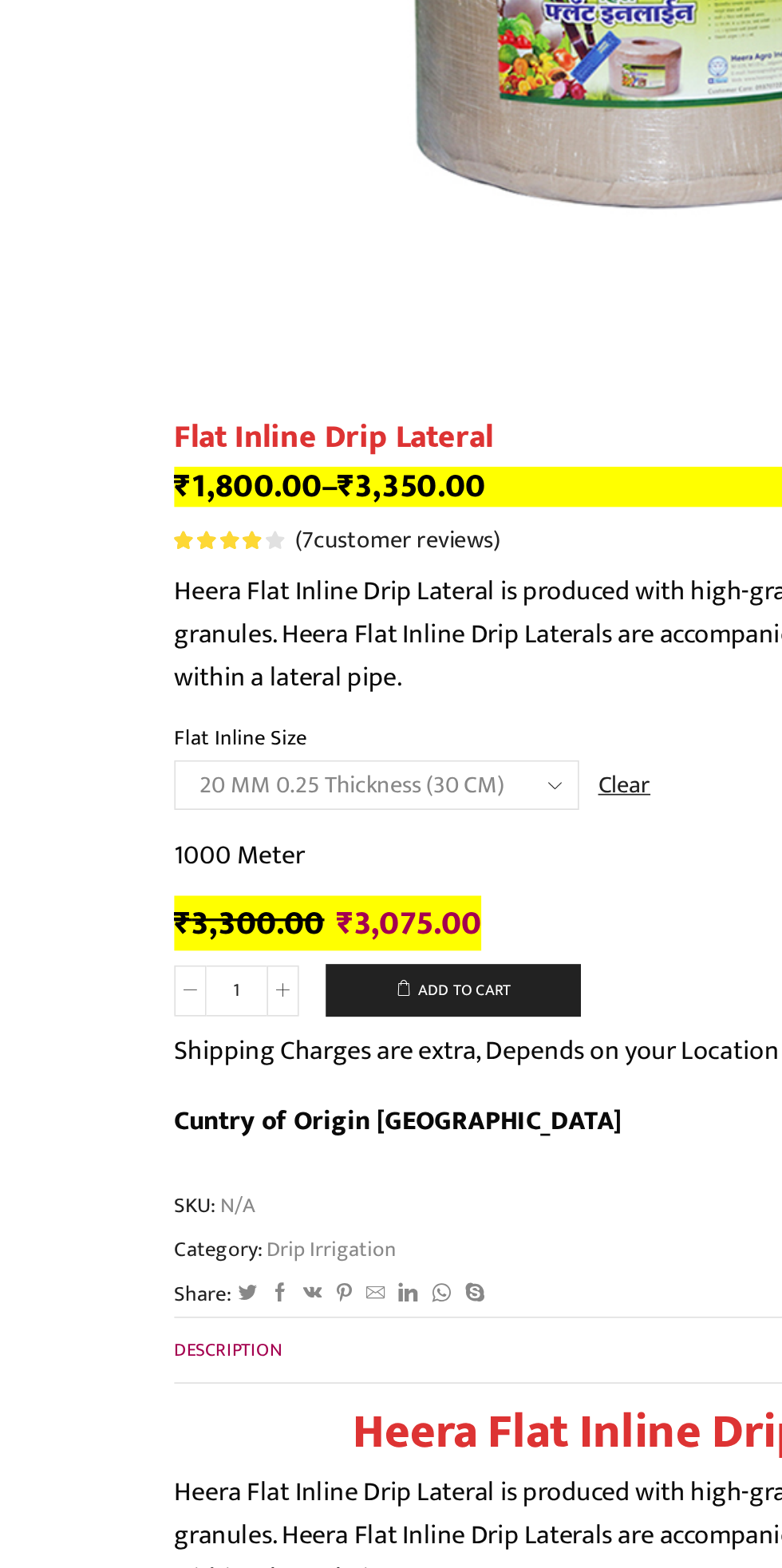
click at [274, 825] on select "Choose an option 12 MM 0.25 Thickness (30 CM) 12 MM 0.25 Thickness (40 CM) 12 M…" at bounding box center [224, 825] width 241 height 30
